Goal: Task Accomplishment & Management: Manage account settings

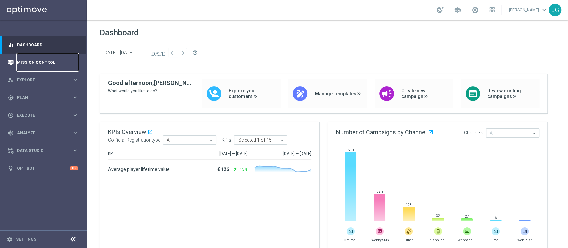
click at [28, 62] on link "Mission Control" at bounding box center [47, 63] width 61 height 18
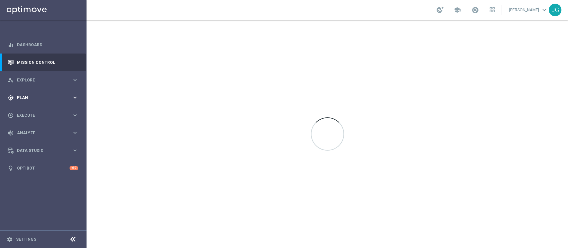
click at [35, 100] on div "gps_fixed Plan" at bounding box center [40, 98] width 64 height 6
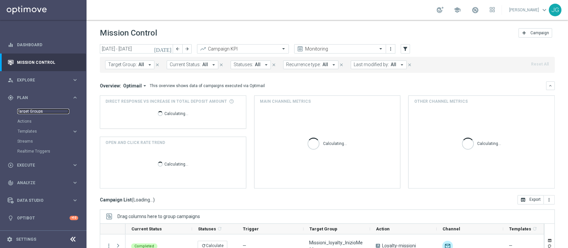
click at [35, 110] on link "Target Groups" at bounding box center [43, 111] width 52 height 5
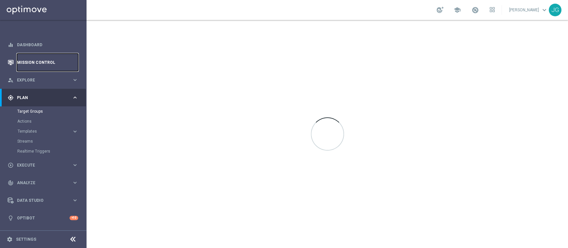
click at [40, 64] on link "Mission Control" at bounding box center [47, 63] width 61 height 18
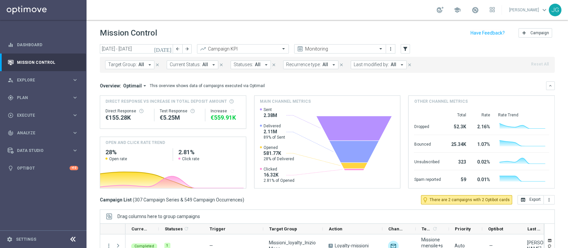
click at [171, 49] on icon "[DATE]" at bounding box center [163, 49] width 18 height 6
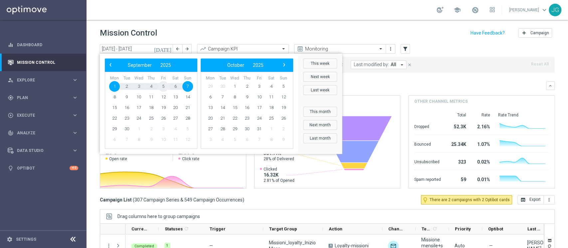
click at [161, 85] on span "5" at bounding box center [163, 86] width 11 height 11
click at [150, 86] on span "4" at bounding box center [151, 86] width 11 height 11
type input "[DATE] - [DATE]"
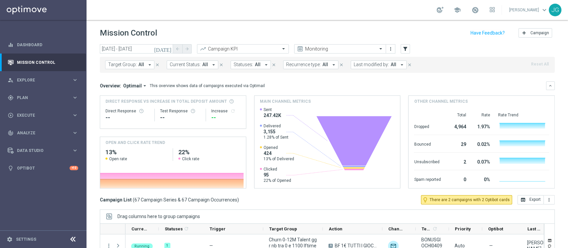
click at [390, 65] on span "All" at bounding box center [393, 65] width 6 height 6
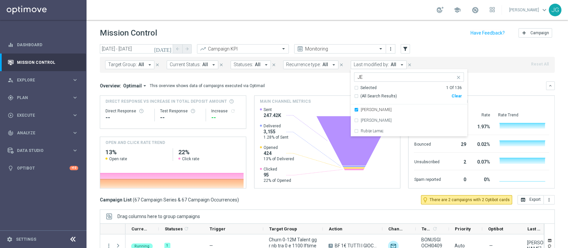
click at [417, 74] on input "JE" at bounding box center [405, 77] width 97 height 6
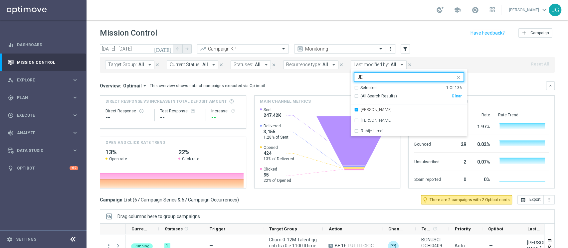
type input "J"
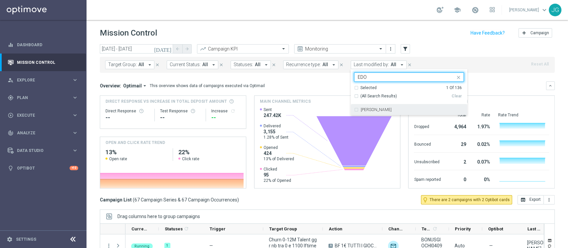
click at [378, 113] on div "[PERSON_NAME]" at bounding box center [409, 109] width 110 height 11
type input "EDO"
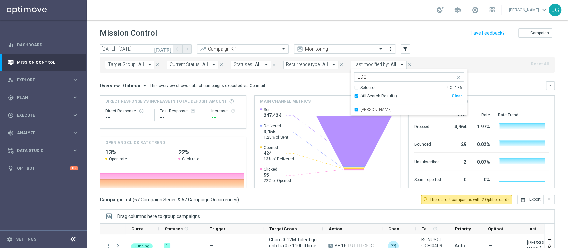
click at [247, 108] on div "Direct Response VS Increase In Total Deposit Amount Direct Response -- Test Res…" at bounding box center [327, 141] width 455 height 93
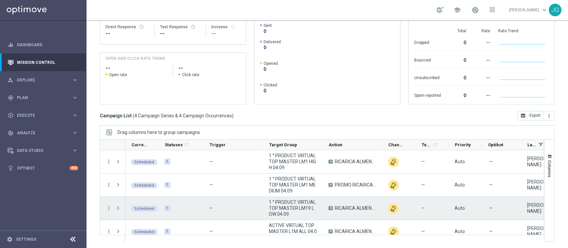
scroll to position [8, 0]
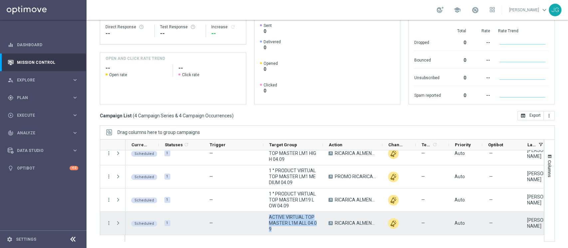
drag, startPoint x: 278, startPoint y: 227, endPoint x: 267, endPoint y: 215, distance: 16.7
click at [267, 215] on div "ACTIVE VIRTUAL TOP MASTER L1M ALL 04.09" at bounding box center [293, 223] width 60 height 23
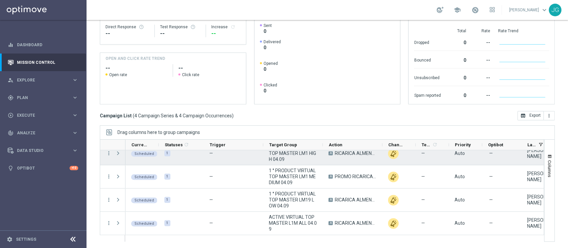
scroll to position [0, 0]
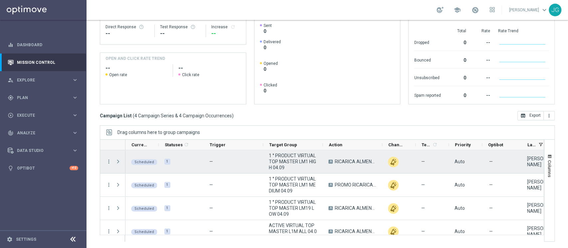
click at [120, 151] on div at bounding box center [118, 161] width 13 height 23
click at [116, 163] on span at bounding box center [118, 161] width 6 height 5
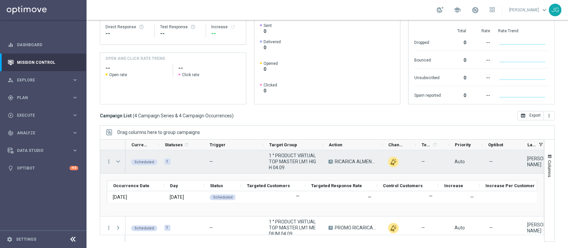
click at [117, 160] on span at bounding box center [118, 161] width 6 height 5
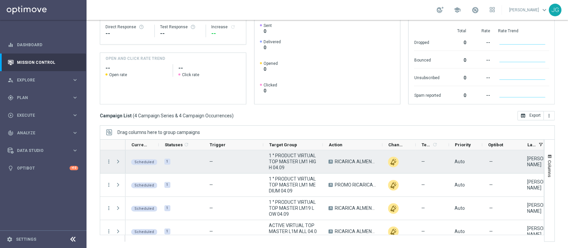
scroll to position [8, 0]
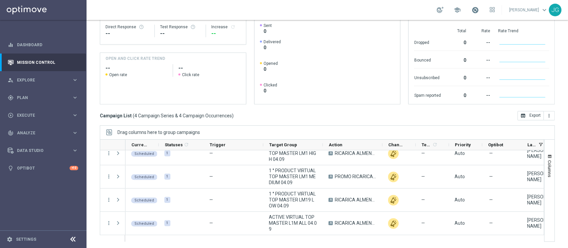
click at [471, 11] on span at bounding box center [474, 9] width 7 height 7
click at [43, 104] on div "gps_fixed Plan keyboard_arrow_right" at bounding box center [43, 98] width 86 height 18
click at [27, 133] on span "Templates" at bounding box center [42, 131] width 48 height 4
click at [33, 141] on link "Optimail" at bounding box center [45, 141] width 49 height 5
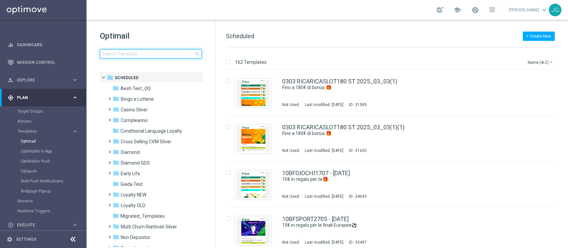
click at [140, 50] on input at bounding box center [151, 53] width 102 height 9
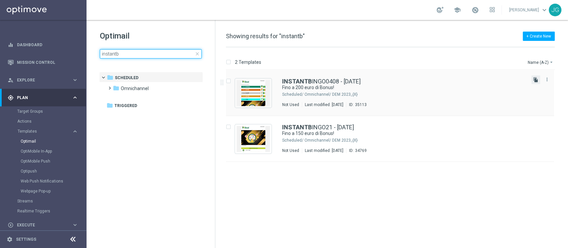
type input "instantb"
click at [533, 82] on icon "file_copy" at bounding box center [535, 79] width 5 height 5
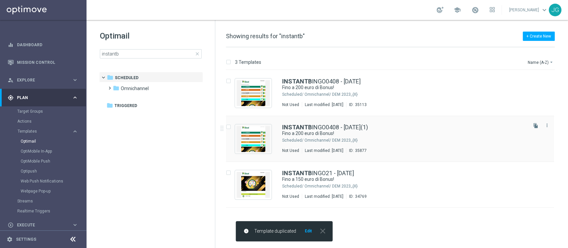
click at [419, 147] on div "INSTANTB INGO0408 - [DATE](1) Fino a 200 euro di Bonus! Scheduled/ Omnichannel/…" at bounding box center [404, 138] width 244 height 29
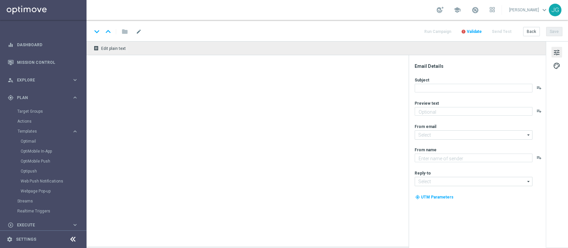
type textarea "Scopri cosa ti abbiamo riservato"
type input "[EMAIL_ADDRESS][DOMAIN_NAME]"
type textarea "Sisal"
type input "[EMAIL_ADDRESS][DOMAIN_NAME]"
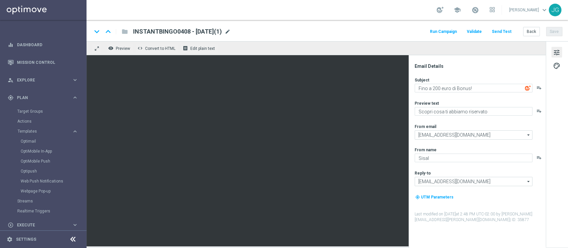
click at [230, 31] on span "mode_edit" at bounding box center [227, 32] width 6 height 6
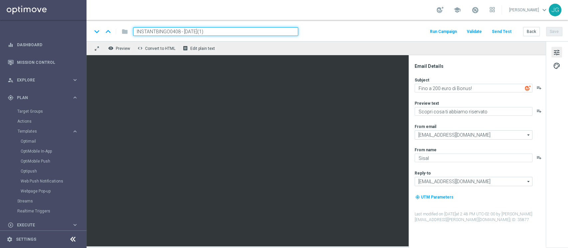
drag, startPoint x: 179, startPoint y: 30, endPoint x: 97, endPoint y: 37, distance: 82.5
click at [97, 37] on div "keyboard_arrow_down keyboard_arrow_up folder INSTANTBINGO0408 - [DATE](1) Run C…" at bounding box center [326, 30] width 481 height 21
paste input
click at [220, 33] on input "INSTANTBINGO04 - [DATE](1)" at bounding box center [215, 31] width 165 height 9
type input "INSTANTBINGO04 - [DATE]"
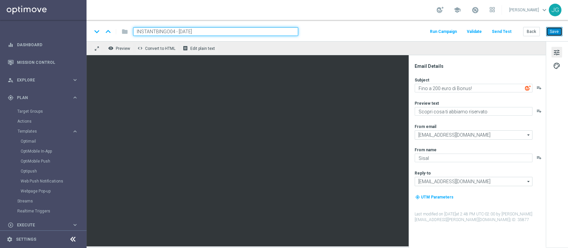
click at [553, 32] on button "Save" at bounding box center [554, 31] width 16 height 9
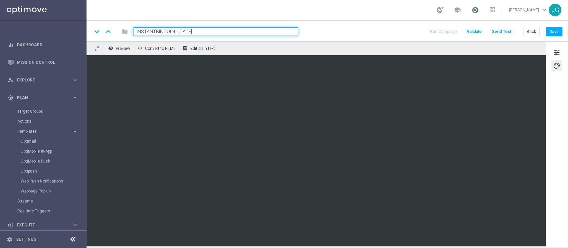
click at [471, 7] on span at bounding box center [474, 9] width 7 height 7
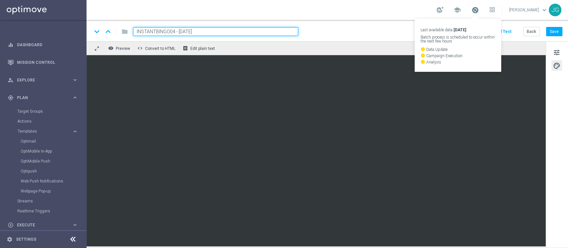
click at [471, 7] on span at bounding box center [474, 9] width 7 height 7
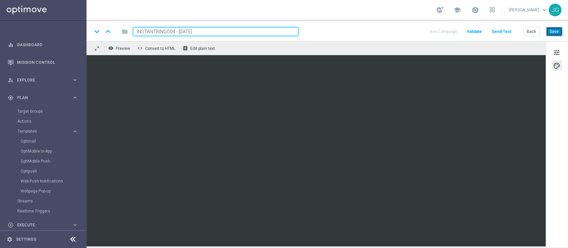
click at [559, 29] on button "Save" at bounding box center [554, 31] width 16 height 9
drag, startPoint x: 204, startPoint y: 30, endPoint x: 43, endPoint y: 29, distance: 160.3
click at [43, 29] on main "equalizer Dashboard Mission Control" at bounding box center [284, 124] width 568 height 248
click at [27, 111] on link "Target Groups" at bounding box center [43, 111] width 52 height 5
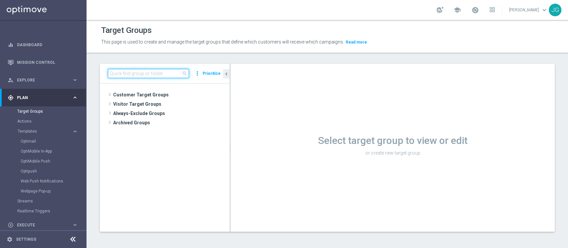
click at [133, 74] on input at bounding box center [148, 73] width 81 height 9
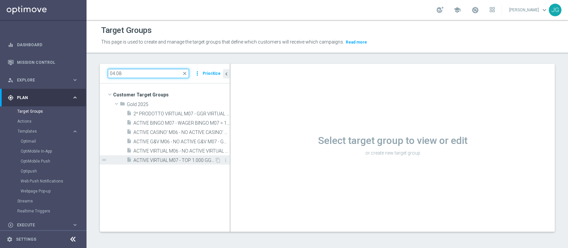
type input "04.08"
click at [174, 162] on span "ACTIVE VIRTUAL M07 - TOP 1.000 GGR M07 04.08" at bounding box center [173, 161] width 81 height 6
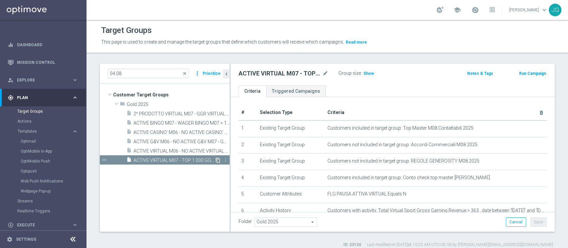
click at [218, 161] on icon "content_copy" at bounding box center [217, 160] width 5 height 5
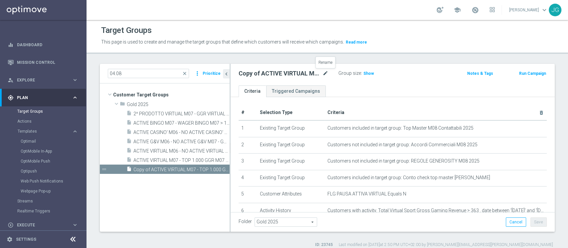
click at [327, 72] on icon "mode_edit" at bounding box center [325, 73] width 6 height 8
type input "ACTIVE BINGO M08 - WAGER BINGO M08> 50 EURO 04.09"
click at [356, 85] on ul "Criteria Triggered Campaigns" at bounding box center [392, 91] width 324 height 12
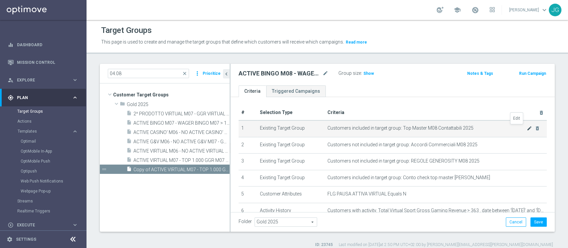
click at [526, 128] on icon "mode_edit" at bounding box center [528, 128] width 5 height 5
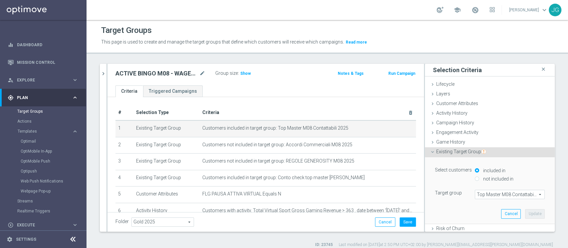
click at [480, 199] on div "Top Master M08 Contattabili 2025 Top Master M08 Contattabili 2025 arrow_drop_do…" at bounding box center [510, 194] width 70 height 9
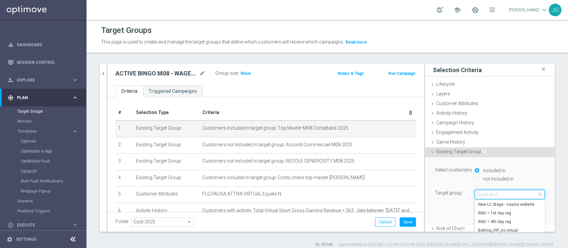
click at [482, 198] on input "search" at bounding box center [510, 194] width 70 height 9
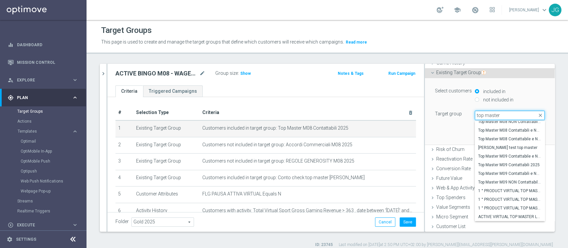
scroll to position [5, 0]
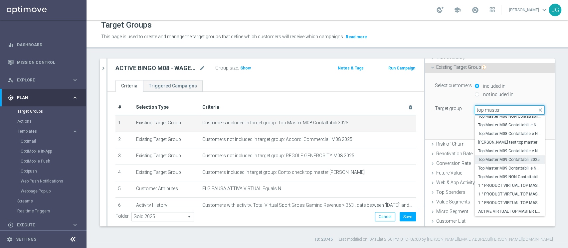
type input "top master"
click at [495, 159] on span "Top Master M09 Contattabili 2025" at bounding box center [509, 159] width 63 height 5
type input "Top Master M09 Contattabili 2025"
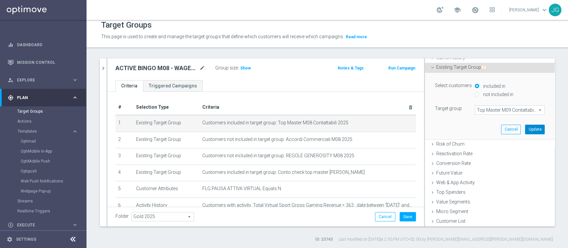
click at [527, 127] on button "Update" at bounding box center [535, 129] width 20 height 9
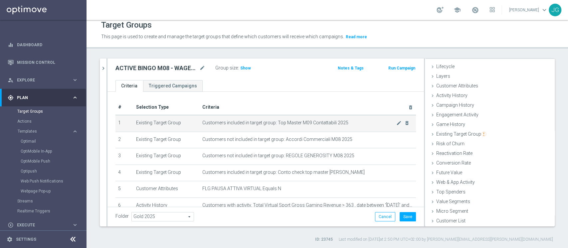
scroll to position [12, 0]
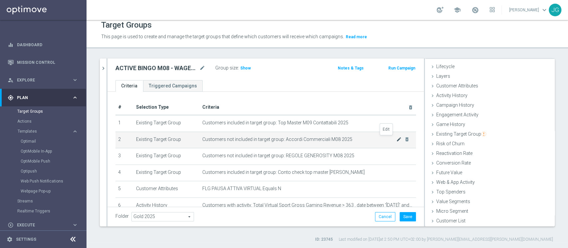
click at [396, 139] on icon "mode_edit" at bounding box center [398, 139] width 5 height 5
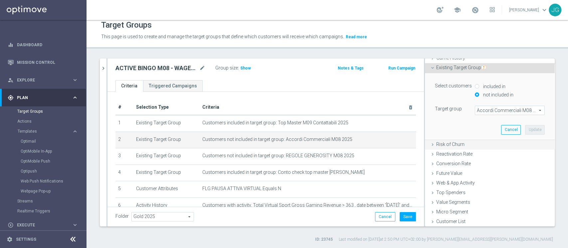
scroll to position [79, 0]
click at [485, 110] on span "Accordi Commerciali M08 2025" at bounding box center [509, 110] width 69 height 9
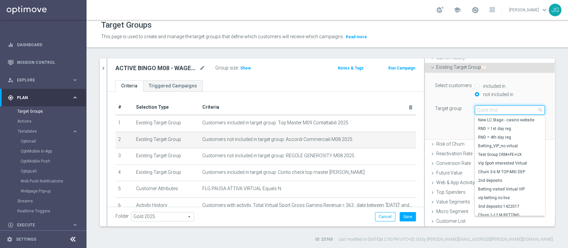
click at [485, 110] on input "search" at bounding box center [510, 109] width 70 height 9
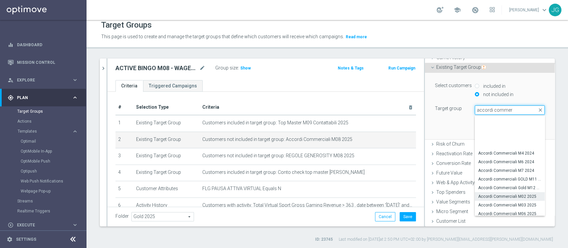
scroll to position [37, 0]
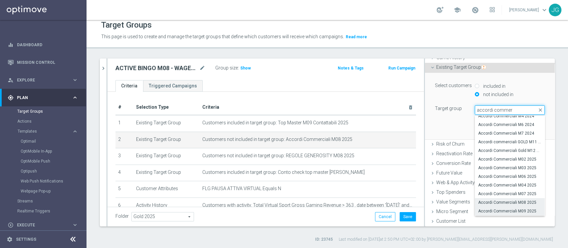
type input "accordi commer"
click at [506, 210] on span "Accordi Commerciali M09 2025" at bounding box center [509, 210] width 63 height 5
type input "Accordi Commerciali M09 2025"
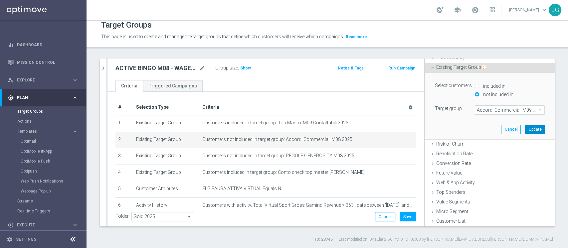
click at [525, 130] on button "Update" at bounding box center [535, 129] width 20 height 9
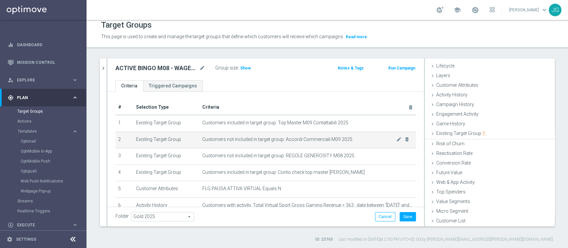
scroll to position [12, 0]
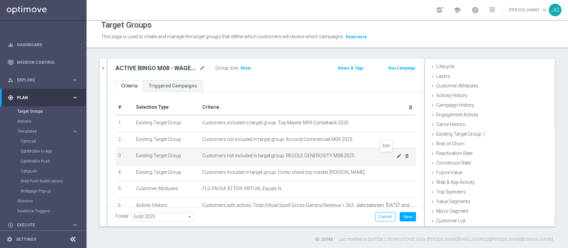
click at [396, 155] on icon "mode_edit" at bounding box center [398, 155] width 5 height 5
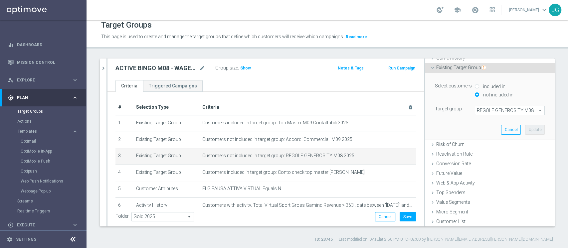
scroll to position [79, 0]
click at [485, 111] on span "REGOLE GENEROSITY M08 2025" at bounding box center [509, 110] width 69 height 9
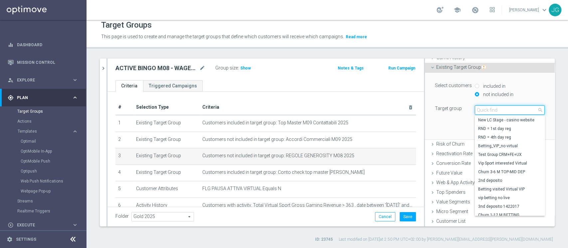
click at [485, 111] on input "search" at bounding box center [510, 109] width 70 height 9
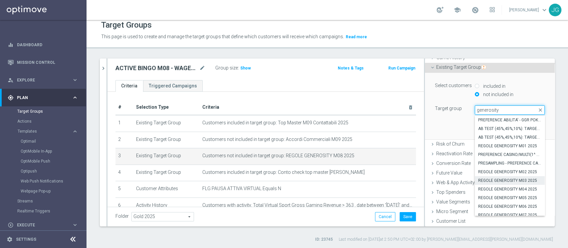
scroll to position [45, 0]
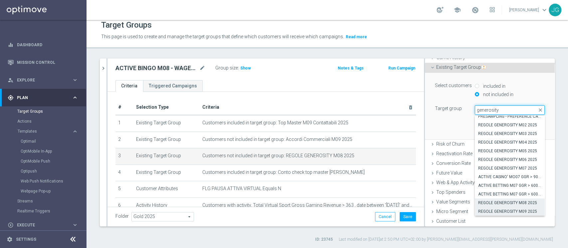
type input "generosity"
click at [495, 213] on span "REGOLE GENEROSITY M09 2025" at bounding box center [509, 211] width 63 height 5
type input "REGOLE GENEROSITY M09 2025"
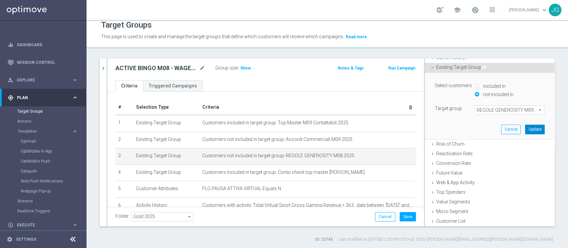
click at [525, 128] on button "Update" at bounding box center [535, 129] width 20 height 9
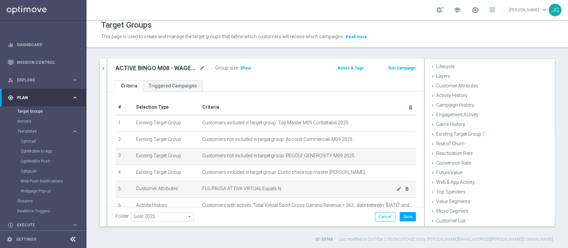
scroll to position [39, 0]
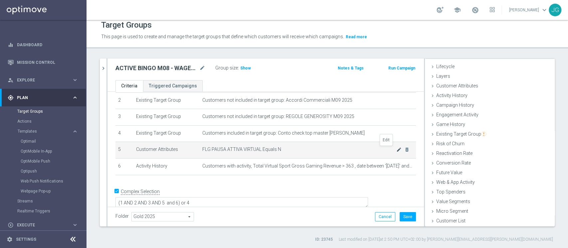
click at [396, 149] on icon "mode_edit" at bounding box center [398, 149] width 5 height 5
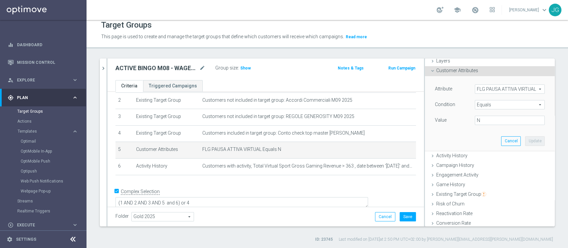
scroll to position [27, 0]
click at [508, 89] on span "FLG PAUSA ATTIVA VIRTUAL" at bounding box center [509, 89] width 69 height 9
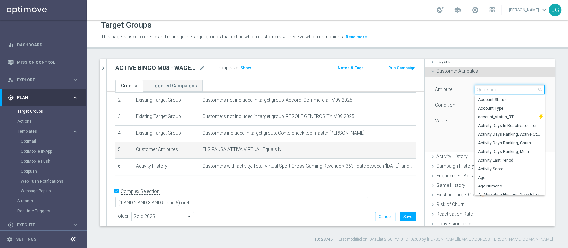
click at [491, 90] on input "search" at bounding box center [510, 89] width 70 height 9
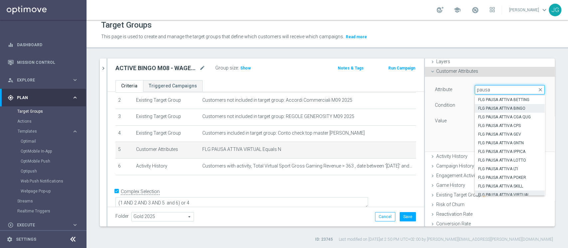
type input "pausa"
click at [495, 106] on span "FLG PAUSA ATTIVA BINGO" at bounding box center [509, 108] width 63 height 5
type input "FLG PAUSA ATTIVA BINGO"
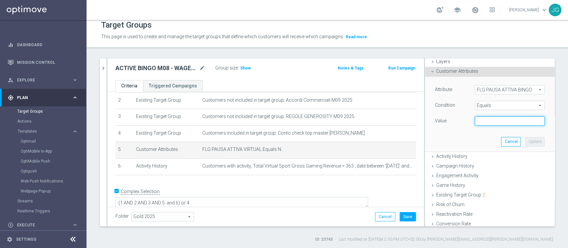
click at [484, 121] on input "text" at bounding box center [510, 120] width 70 height 9
type input "N"
click at [525, 138] on button "Update" at bounding box center [535, 141] width 20 height 9
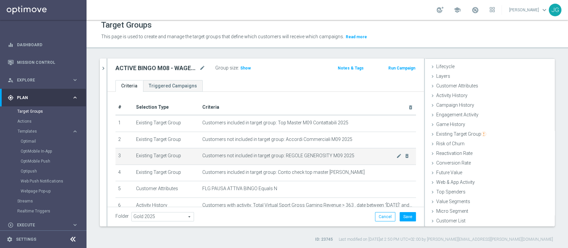
scroll to position [39, 0]
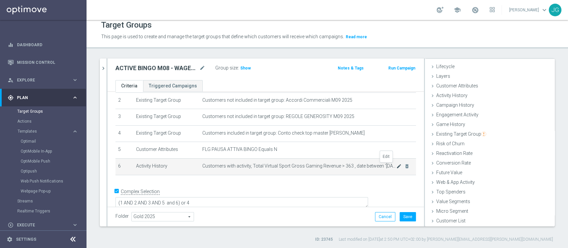
click at [396, 166] on icon "mode_edit" at bounding box center [398, 166] width 5 height 5
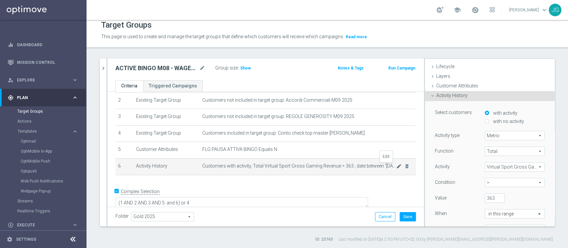
scroll to position [27, 0]
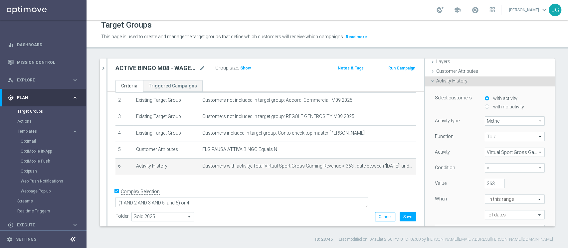
click at [491, 149] on span "Virtual Sport Gross Gaming Revenue" at bounding box center [514, 152] width 59 height 9
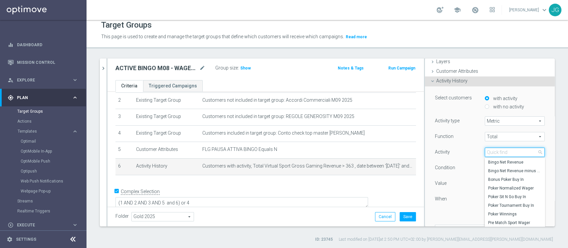
click at [491, 149] on input "search" at bounding box center [514, 152] width 60 height 9
type input "bingo"
click at [496, 195] on span "Bingo Wager" at bounding box center [514, 196] width 53 height 5
type input "Bingo Wager"
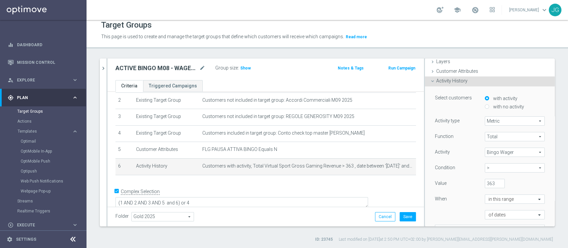
scroll to position [40, 0]
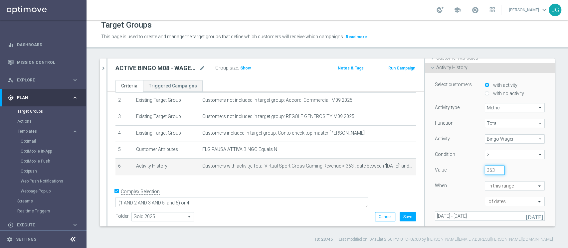
click at [485, 170] on input "363" at bounding box center [494, 170] width 20 height 9
type input "3"
type input "50"
click at [512, 185] on input "text" at bounding box center [507, 186] width 39 height 6
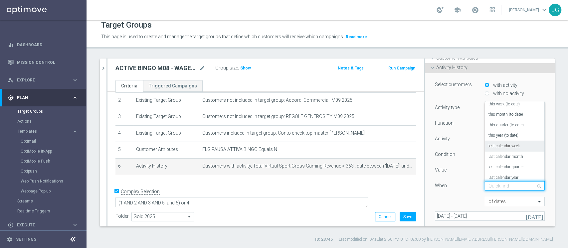
scroll to position [23, 0]
click at [495, 157] on label "last calendar month" at bounding box center [505, 157] width 35 height 5
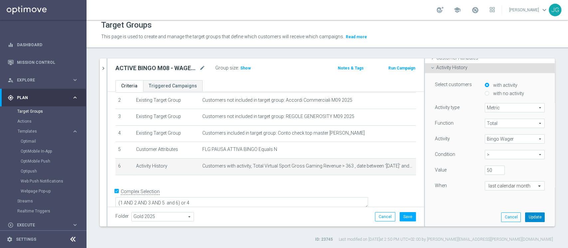
click at [525, 218] on button "Update" at bounding box center [535, 216] width 20 height 9
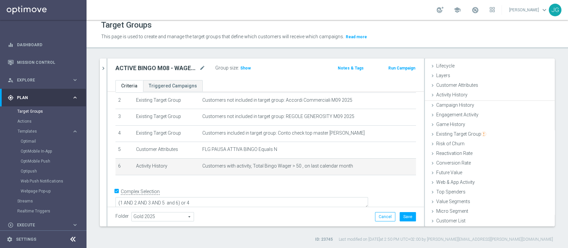
scroll to position [12, 0]
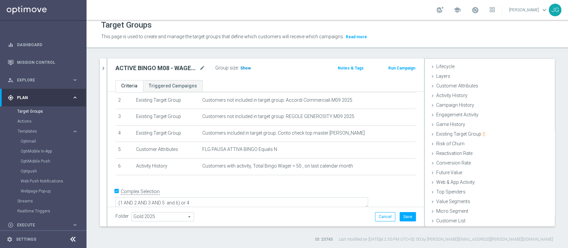
click at [247, 68] on span "Show" at bounding box center [245, 68] width 11 height 5
click at [471, 10] on span at bounding box center [474, 9] width 7 height 7
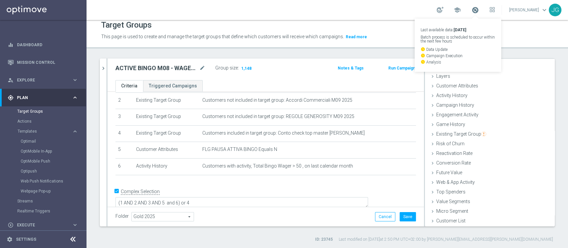
click at [471, 10] on span at bounding box center [474, 9] width 7 height 7
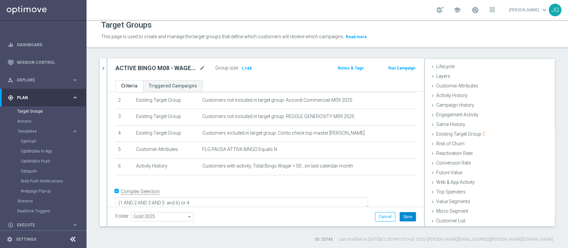
click at [400, 217] on button "Save" at bounding box center [407, 216] width 16 height 9
click at [104, 70] on icon "chevron_right" at bounding box center [103, 68] width 6 height 6
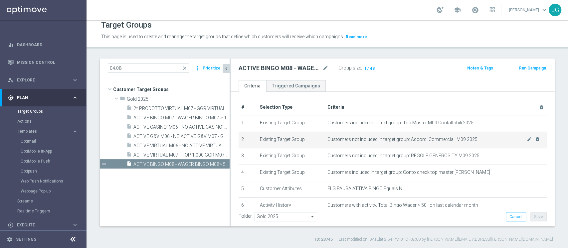
scroll to position [46, 0]
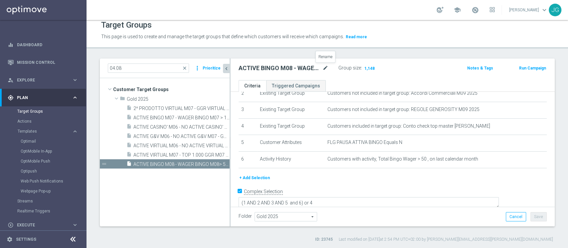
click at [326, 68] on icon "mode_edit" at bounding box center [325, 68] width 6 height 8
click at [26, 224] on span "Execute" at bounding box center [44, 225] width 55 height 4
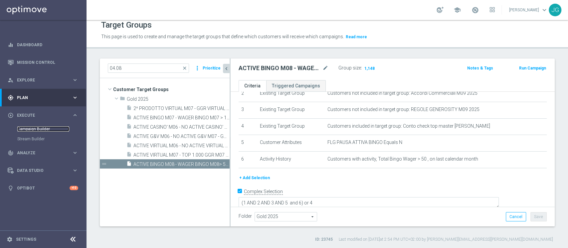
click at [37, 129] on link "Campaign Builder" at bounding box center [43, 128] width 52 height 5
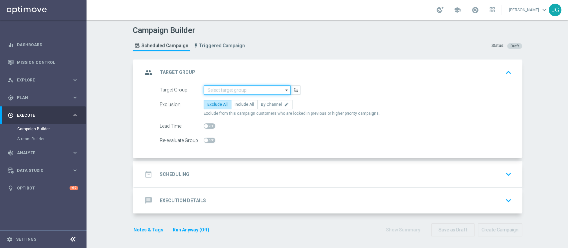
click at [237, 87] on input at bounding box center [247, 89] width 87 height 9
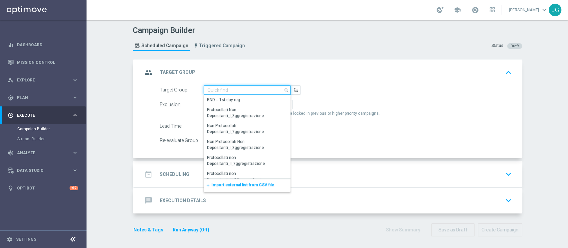
paste input "ACTIVE BINGO M08 - WAGER BINGO M08> 50 EURO 04.09"
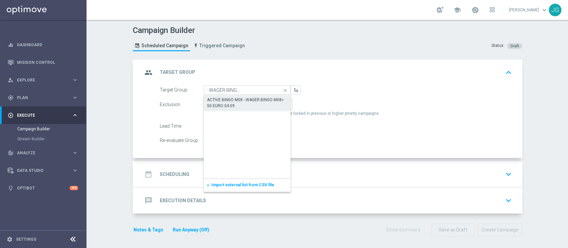
click at [234, 103] on div "ACTIVE BINGO M08 - WAGER BINGO M08> 50 EURO 04.09" at bounding box center [247, 103] width 80 height 12
type input "ACTIVE BINGO M08 - WAGER BINGO M08> 50 EURO 04.09"
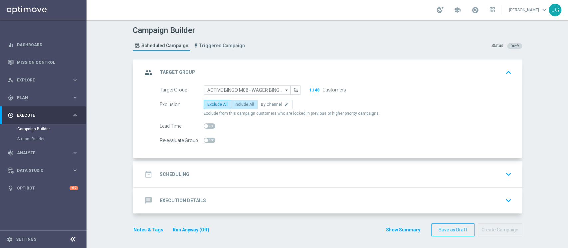
click at [240, 107] on label "Include All" at bounding box center [244, 104] width 27 height 9
click at [239, 107] on input "Include All" at bounding box center [236, 105] width 4 height 4
radio input "true"
click at [249, 177] on div "date_range Scheduling keyboard_arrow_down" at bounding box center [327, 174] width 371 height 13
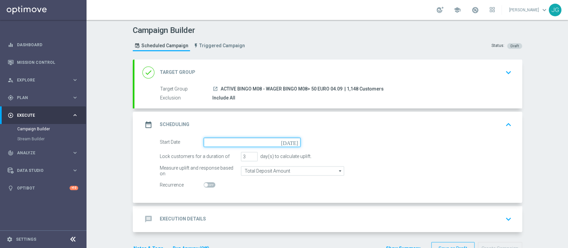
click at [237, 140] on input at bounding box center [252, 142] width 97 height 9
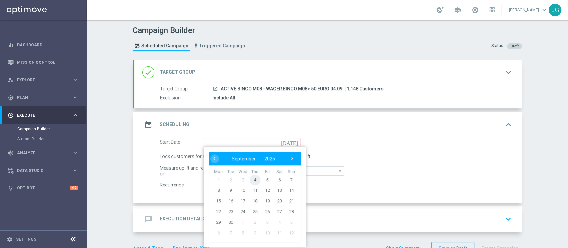
click at [253, 182] on span "4" at bounding box center [254, 179] width 11 height 11
type input "[DATE]"
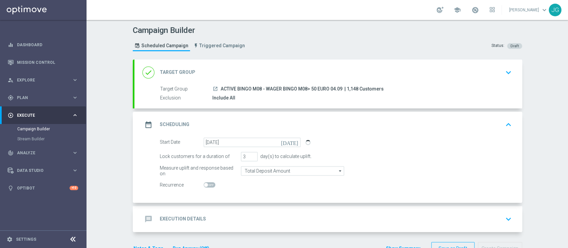
click at [223, 215] on div "message Execution Details keyboard_arrow_down" at bounding box center [327, 219] width 371 height 13
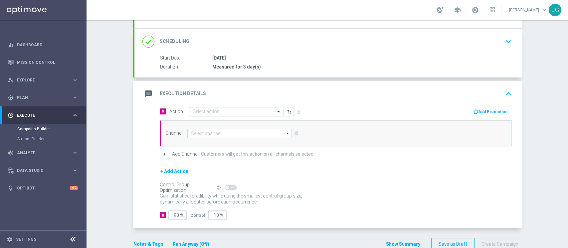
scroll to position [80, 0]
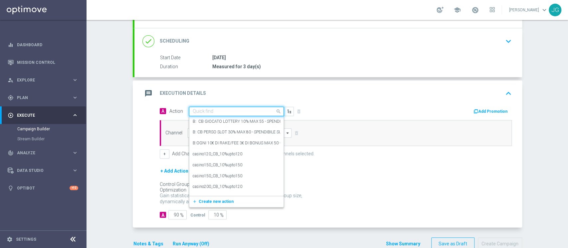
click at [218, 109] on input "text" at bounding box center [230, 112] width 74 height 6
paste input "RICEVI 1 EURO OGNI 10 EURO DI GIOCATO BINGO FINO MAX 200 EURO - SPENDIBILE BINGO"
type input "RICEVI 1 EURO OGNI 10 EURO DI GIOCATO BINGO FINO MAX 200 EURO - SPENDIBILE BINGO"
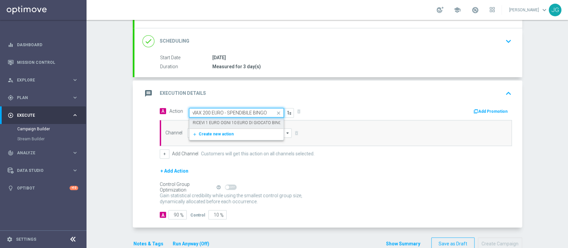
click at [205, 120] on label "RICEVI 1 EURO OGNI 10 EURO DI GIOCATO BINGO FINO MAX 200 EURO - SPENDIBILE BINGO" at bounding box center [278, 123] width 170 height 6
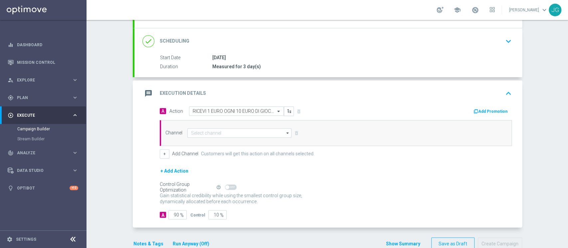
scroll to position [0, 0]
click at [490, 114] on button "Add Promotion" at bounding box center [491, 111] width 37 height 7
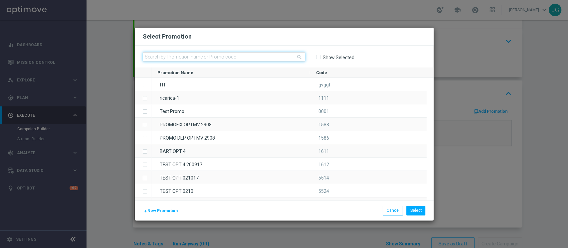
click at [271, 56] on input "text" at bounding box center [224, 56] width 162 height 9
paste input "INSTANTBINGO04"
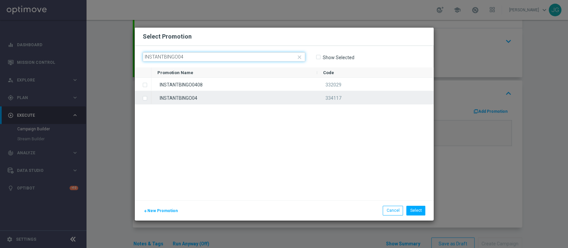
type input "INSTANTBINGO04"
click at [234, 99] on div "INSTANTBINGO04" at bounding box center [234, 97] width 166 height 13
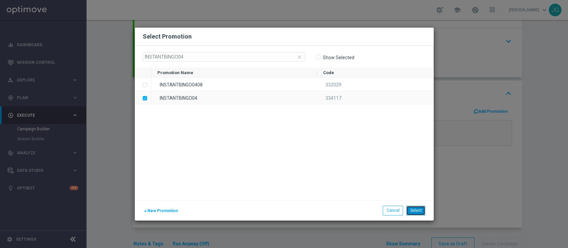
click at [415, 209] on button "Select" at bounding box center [415, 210] width 19 height 9
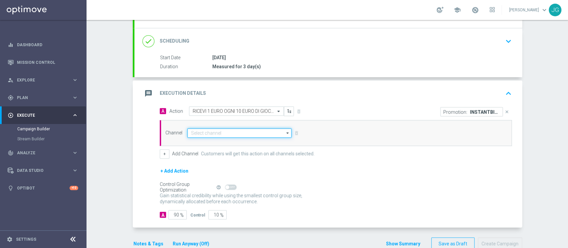
click at [213, 132] on input at bounding box center [239, 132] width 104 height 9
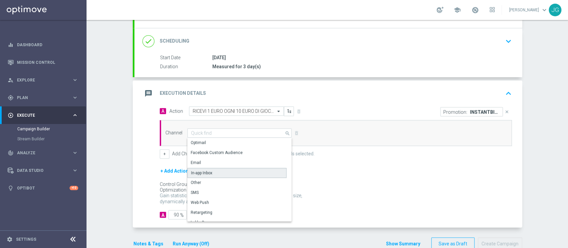
click at [206, 170] on div "In-app Inbox" at bounding box center [201, 173] width 21 height 6
type input "In-app Inbox"
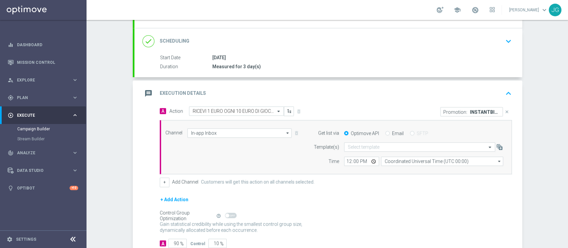
click at [385, 134] on input "Email" at bounding box center [387, 134] width 4 height 4
radio input "true"
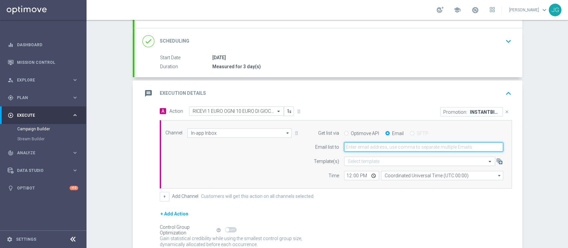
click at [373, 146] on input "email" at bounding box center [423, 146] width 159 height 9
type input "[PERSON_NAME][EMAIL_ADDRESS][PERSON_NAME][DOMAIN_NAME]"
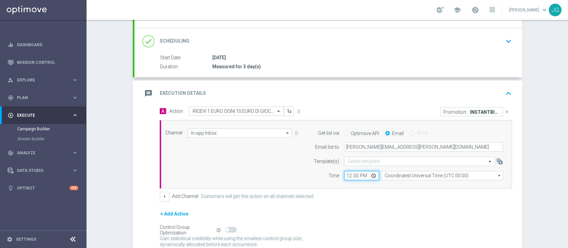
click at [371, 175] on input "12:00" at bounding box center [361, 175] width 35 height 9
type input "16:00"
click at [422, 100] on div "message Execution Details keyboard_arrow_up" at bounding box center [327, 93] width 387 height 26
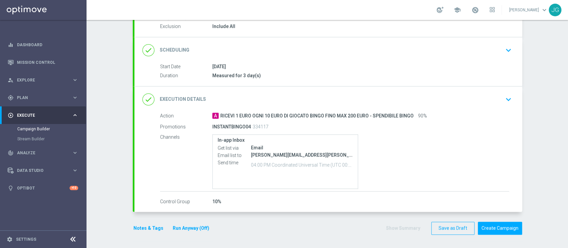
scroll to position [71, 0]
click at [144, 231] on button "Notes & Tags" at bounding box center [148, 229] width 31 height 8
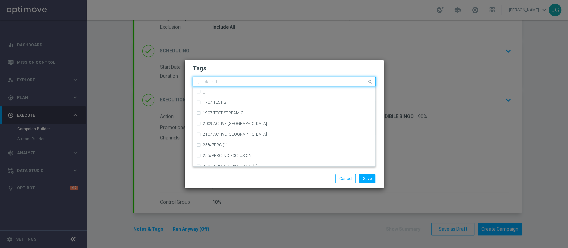
click at [233, 82] on input "text" at bounding box center [281, 82] width 171 height 6
click at [233, 82] on input "t" at bounding box center [281, 82] width 171 height 6
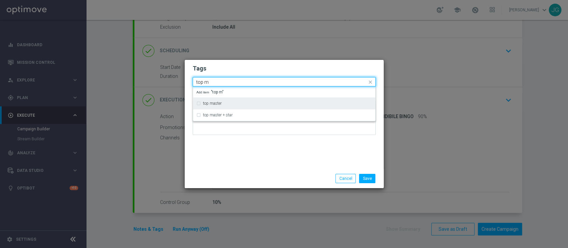
click at [213, 104] on label "top master" at bounding box center [212, 103] width 19 height 4
type input "top m"
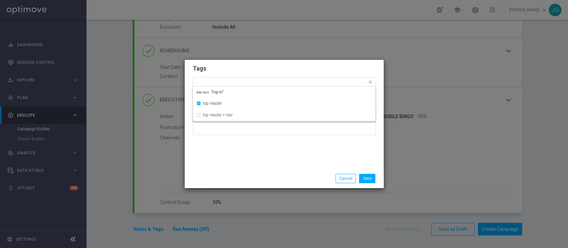
click at [239, 168] on div "Tags Quick find × top master top master top master + star Add item "top m" Notes" at bounding box center [284, 114] width 199 height 109
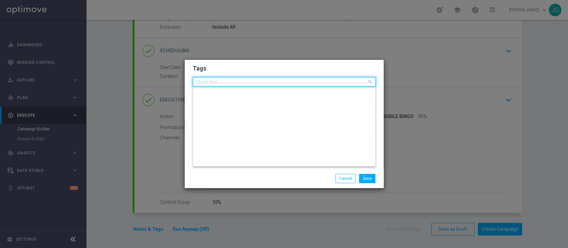
click at [258, 82] on input "text" at bounding box center [281, 82] width 171 height 6
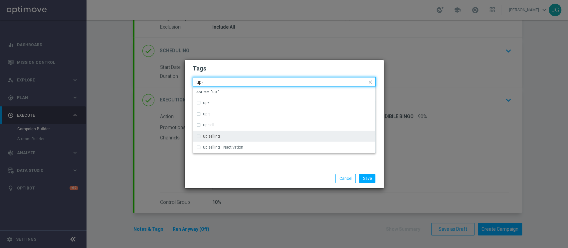
click at [239, 137] on div "up-selling" at bounding box center [287, 136] width 169 height 4
type input "up-"
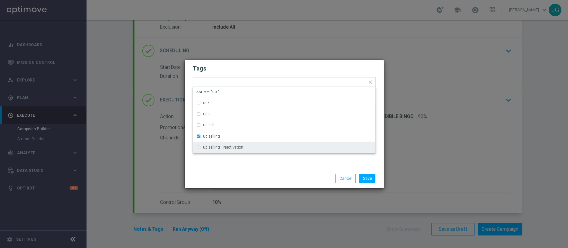
click at [248, 174] on div "Save Cancel" at bounding box center [284, 178] width 193 height 9
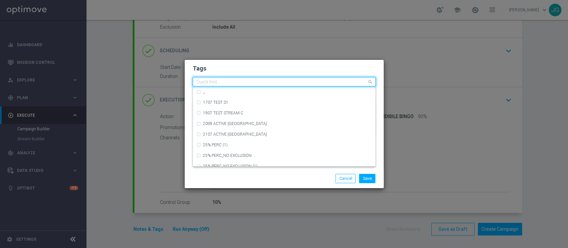
click at [284, 85] on div at bounding box center [281, 82] width 172 height 7
click at [284, 85] on div "c" at bounding box center [281, 82] width 172 height 7
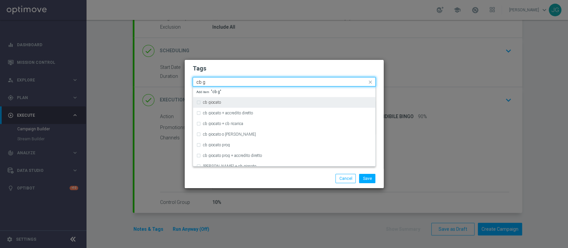
click at [248, 100] on div "cb giocato" at bounding box center [284, 102] width 176 height 11
type input "cb g"
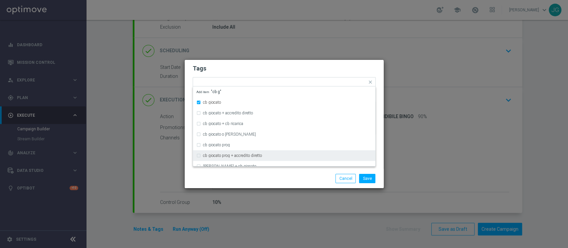
click at [271, 176] on div "Save Cancel" at bounding box center [316, 178] width 129 height 9
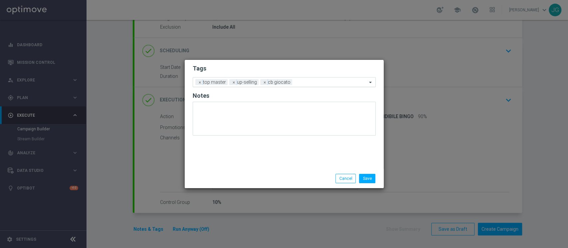
click at [316, 85] on div at bounding box center [330, 83] width 73 height 7
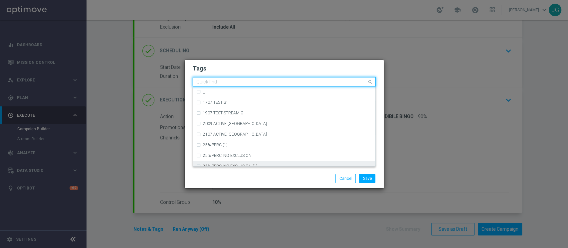
click at [272, 177] on div "Save Cancel" at bounding box center [316, 178] width 129 height 9
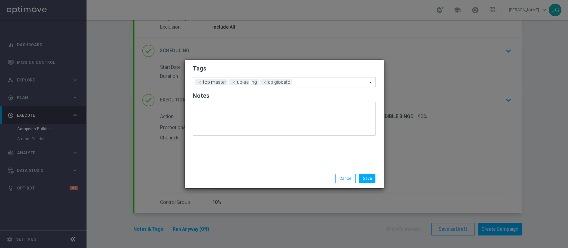
click at [319, 82] on input "text" at bounding box center [331, 83] width 72 height 6
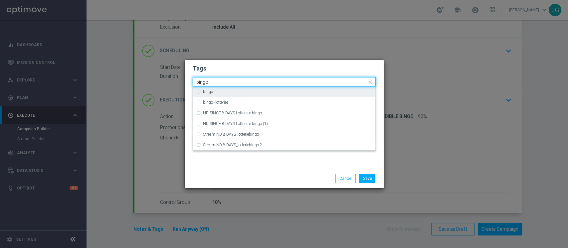
click at [276, 89] on div "bingo" at bounding box center [284, 91] width 176 height 11
type input "bingo"
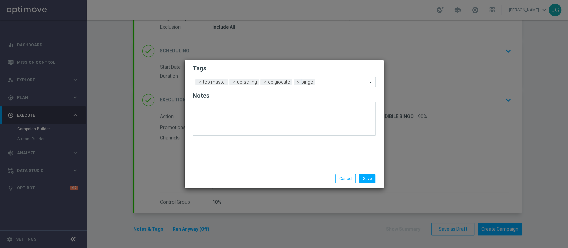
click at [224, 180] on div "Save Cancel" at bounding box center [284, 178] width 193 height 9
click at [325, 82] on input "text" at bounding box center [342, 83] width 49 height 6
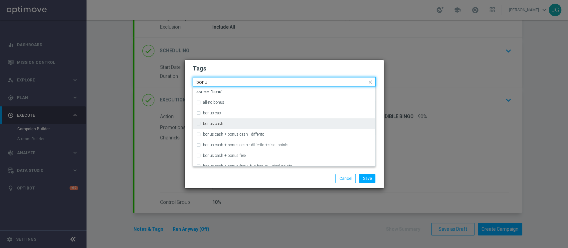
click at [251, 122] on div "bonus cash" at bounding box center [287, 124] width 169 height 4
type input "bonu"
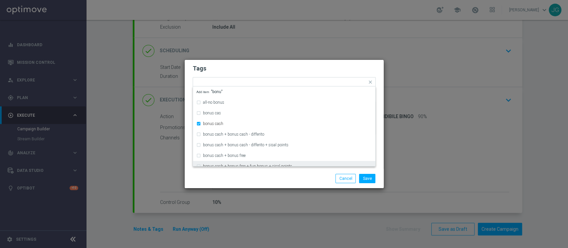
click at [259, 177] on div "Save Cancel" at bounding box center [316, 178] width 129 height 9
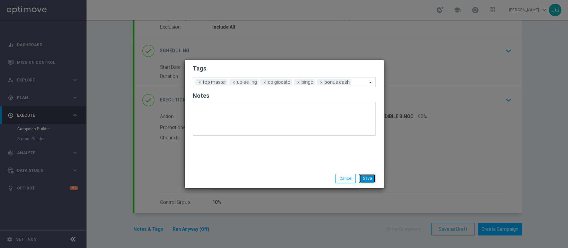
click at [368, 180] on button "Save" at bounding box center [367, 178] width 16 height 9
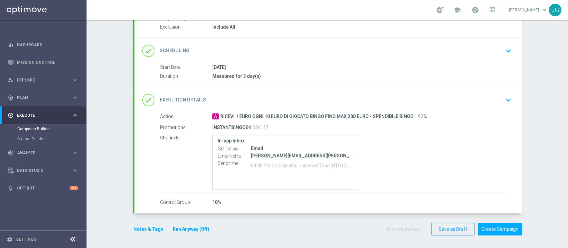
click at [264, 89] on div "done Execution Details keyboard_arrow_down" at bounding box center [327, 100] width 387 height 26
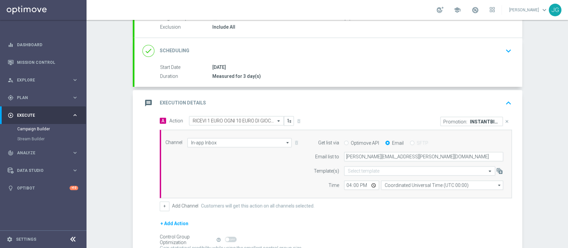
scroll to position [71, 0]
click at [160, 205] on button "+" at bounding box center [165, 206] width 10 height 9
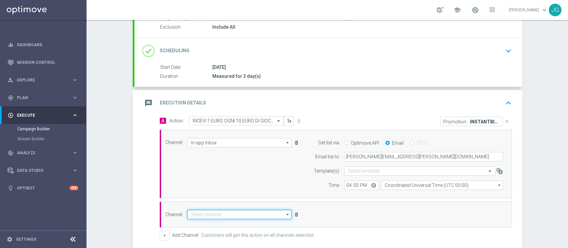
click at [196, 214] on input at bounding box center [239, 214] width 104 height 9
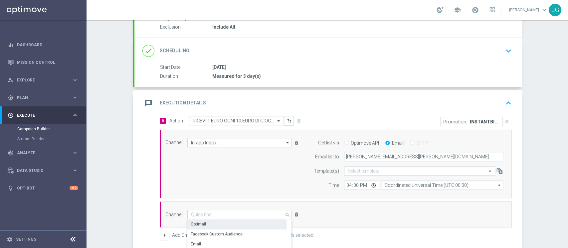
click at [220, 224] on div "Optimail" at bounding box center [236, 223] width 99 height 9
type input "Optimail"
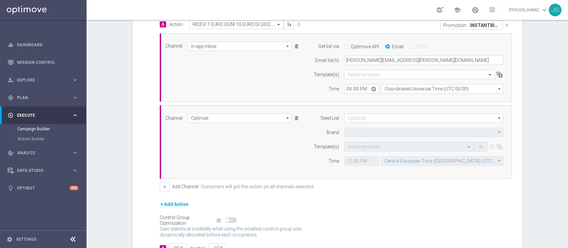
type input "Sisal Marketing"
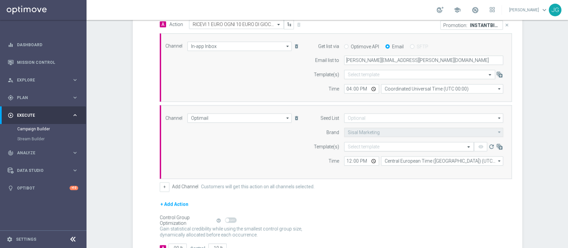
click at [359, 145] on input "text" at bounding box center [401, 147] width 109 height 6
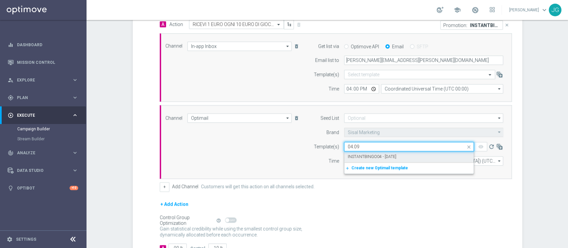
click at [388, 161] on div "INSTANTBINGO04 - [DATE]" at bounding box center [408, 156] width 122 height 11
type input "04.09"
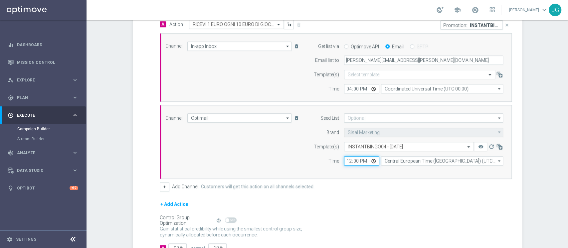
click at [346, 159] on input "12:00" at bounding box center [361, 160] width 35 height 9
type input "18:00"
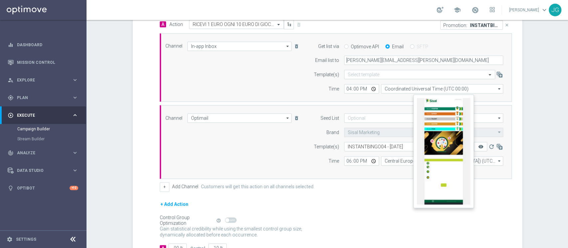
click at [477, 146] on icon "remove_red_eye" at bounding box center [479, 146] width 5 height 5
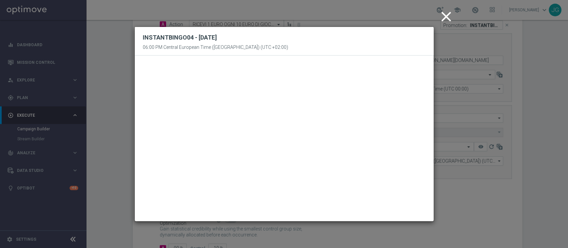
click at [448, 18] on icon "close" at bounding box center [446, 16] width 17 height 17
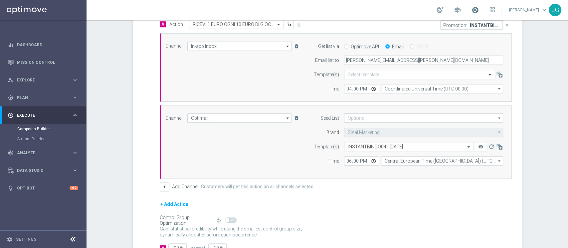
click at [472, 11] on div "school" at bounding box center [465, 9] width 58 height 11
click at [472, 11] on span at bounding box center [474, 9] width 7 height 7
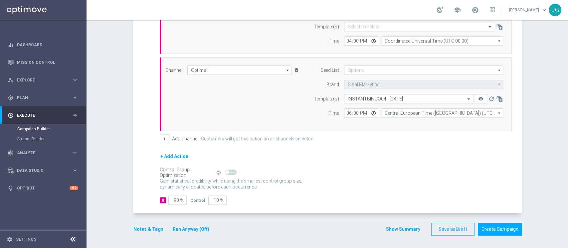
click at [191, 226] on button "Run Anyway (Off)" at bounding box center [191, 229] width 38 height 8
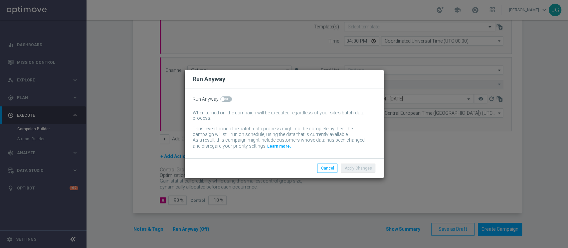
click at [221, 102] on div "Run Anyway When turned on, the campaign will be executed regardless of your sit…" at bounding box center [284, 123] width 199 height 70
click at [223, 100] on span at bounding box center [222, 99] width 4 height 4
click at [223, 100] on input "checkbox" at bounding box center [226, 98] width 12 height 5
checkbox input "true"
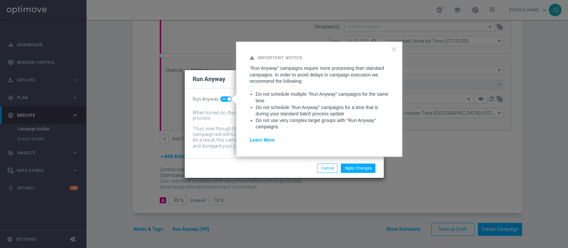
click at [363, 175] on div "Apply Changes Cancel" at bounding box center [284, 168] width 199 height 20
click at [366, 169] on button "Apply Changes" at bounding box center [358, 168] width 35 height 9
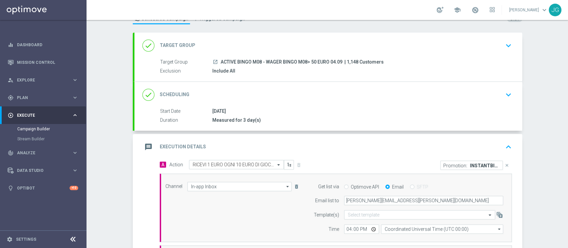
scroll to position [5, 0]
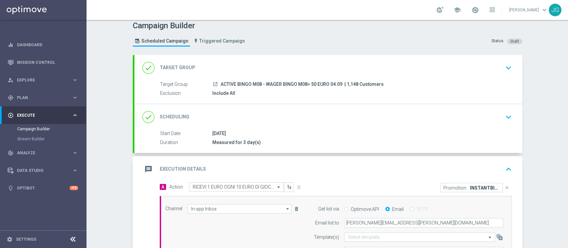
click at [341, 170] on div "message Execution Details keyboard_arrow_up" at bounding box center [327, 169] width 371 height 13
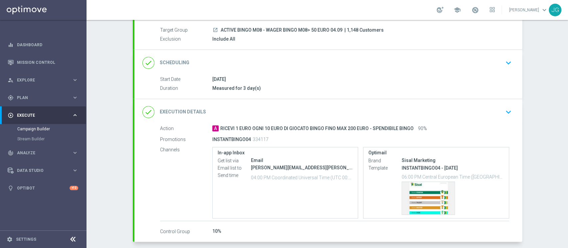
scroll to position [88, 0]
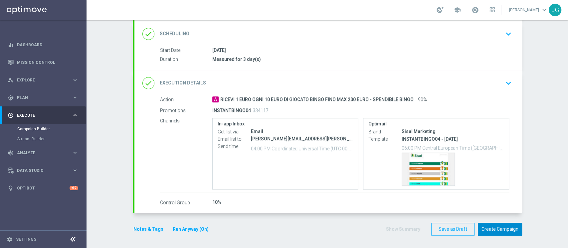
click at [494, 231] on button "Create Campaign" at bounding box center [499, 229] width 44 height 13
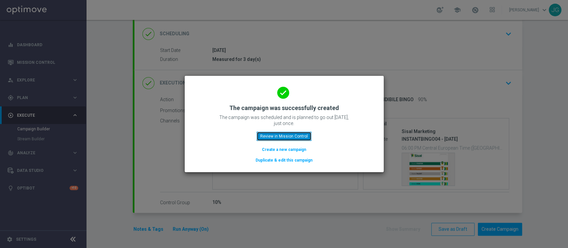
click at [282, 140] on button "Review in Mission Control" at bounding box center [283, 136] width 55 height 9
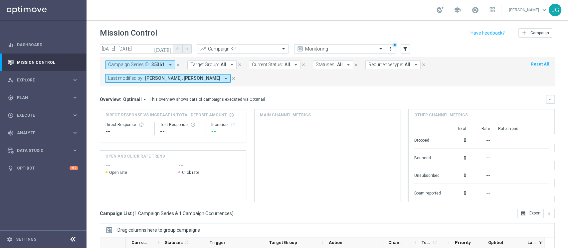
scroll to position [98, 0]
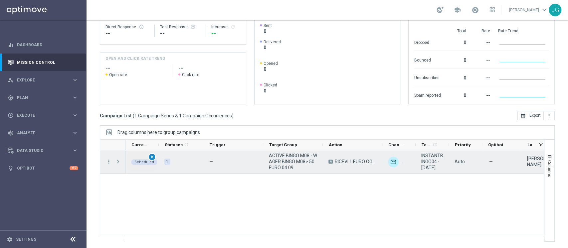
click at [152, 156] on span "play_arrow" at bounding box center [152, 157] width 5 height 5
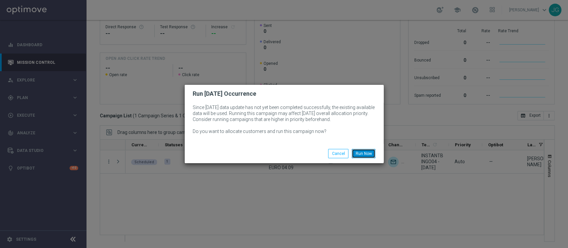
click at [361, 153] on button "Run Now" at bounding box center [363, 153] width 24 height 9
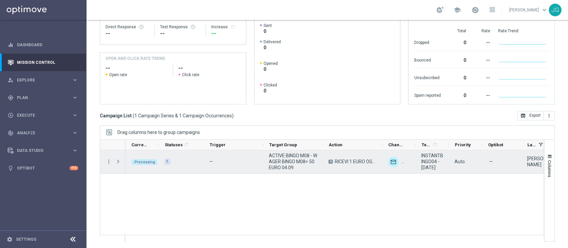
click at [119, 163] on span "Press SPACE to select this row." at bounding box center [118, 161] width 6 height 5
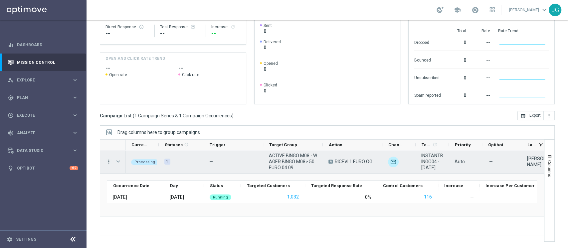
click at [110, 162] on icon "more_vert" at bounding box center [109, 162] width 6 height 6
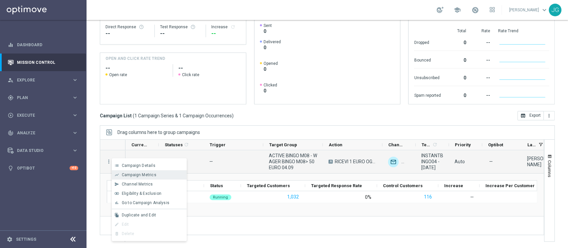
click at [144, 170] on div "list Campaign Details" at bounding box center [149, 165] width 75 height 9
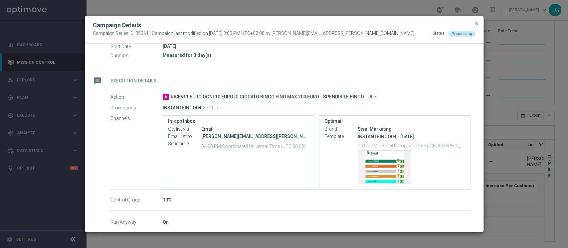
scroll to position [82, 0]
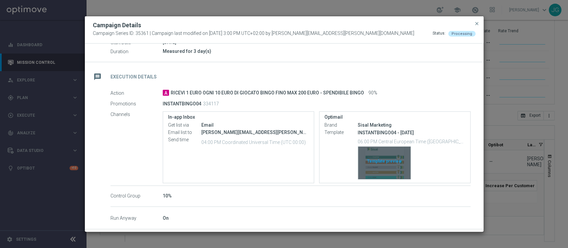
click at [381, 168] on div "Template preview" at bounding box center [384, 163] width 53 height 33
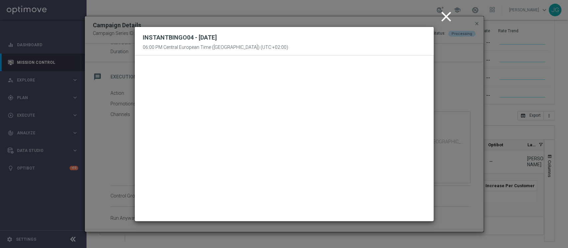
click at [444, 18] on icon "close" at bounding box center [446, 16] width 17 height 17
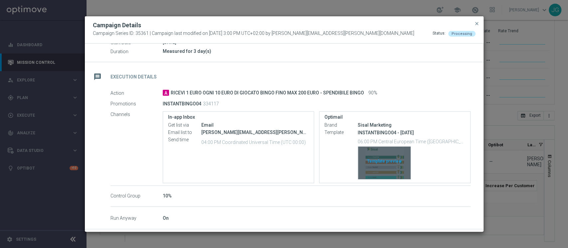
click at [374, 173] on div "Template preview" at bounding box center [384, 163] width 53 height 33
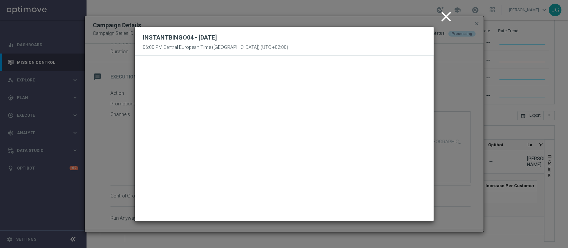
click at [449, 18] on icon "close" at bounding box center [446, 16] width 17 height 17
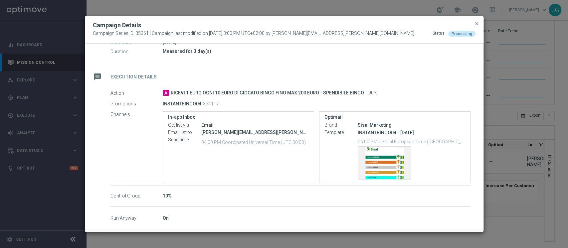
click at [481, 24] on div "Campaign Details Campaign Series ID: 35361 | Campaign last modified on [DATE] 3…" at bounding box center [284, 29] width 398 height 27
click at [479, 24] on span "close" at bounding box center [476, 23] width 5 height 5
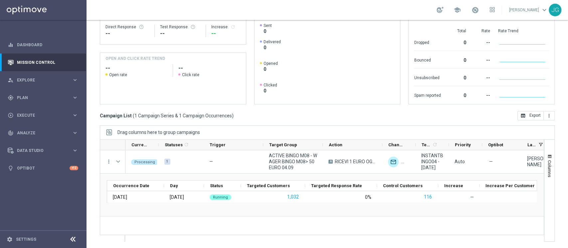
scroll to position [0, 0]
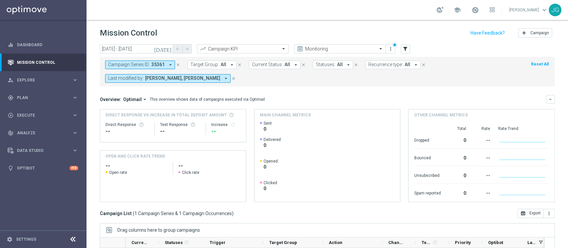
click at [178, 65] on icon "close" at bounding box center [178, 65] width 5 height 5
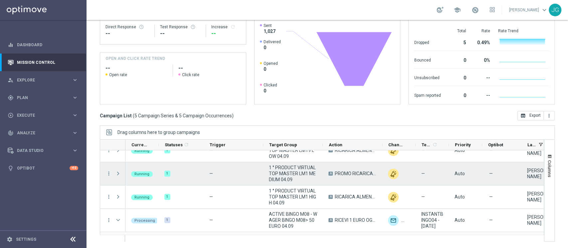
scroll to position [35, 0]
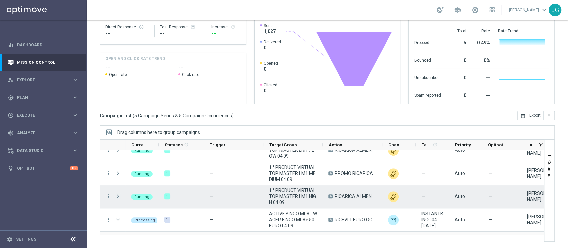
click at [120, 195] on span at bounding box center [118, 196] width 6 height 5
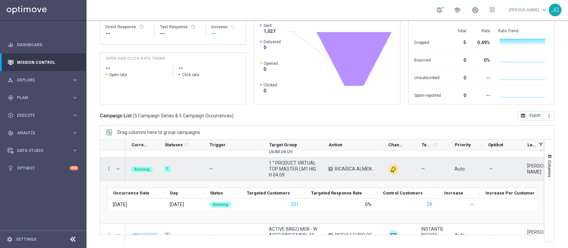
scroll to position [65, 0]
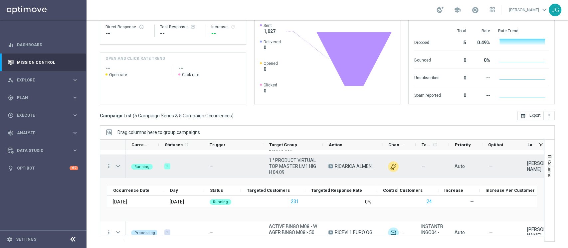
click at [118, 168] on span at bounding box center [118, 166] width 6 height 5
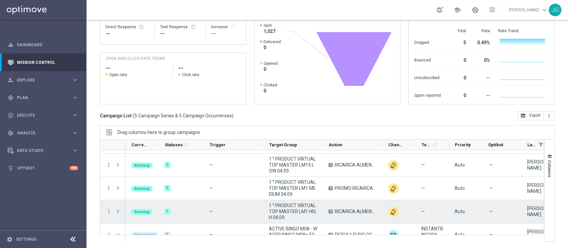
scroll to position [19, 0]
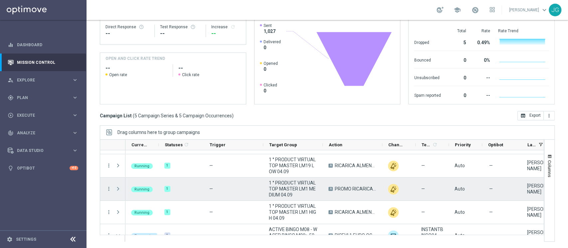
click at [117, 188] on span at bounding box center [118, 188] width 6 height 5
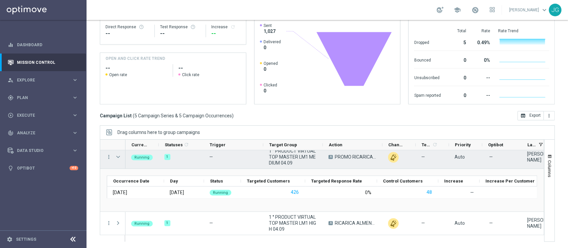
scroll to position [53, 0]
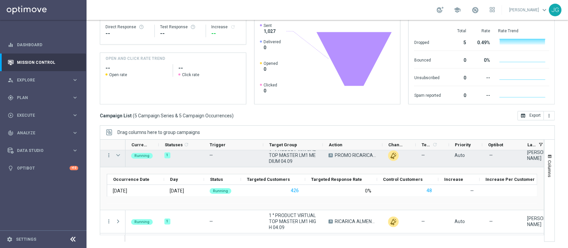
click at [115, 155] on span at bounding box center [118, 155] width 6 height 5
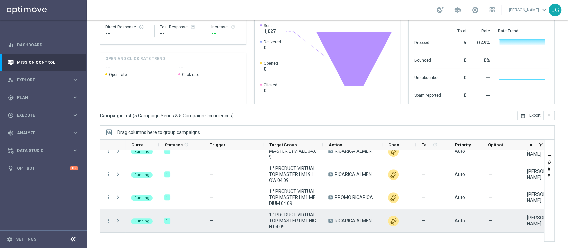
scroll to position [9, 0]
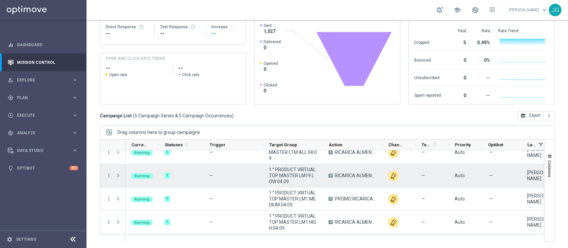
click at [117, 176] on span at bounding box center [118, 175] width 6 height 5
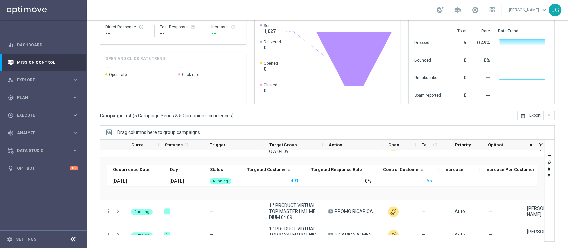
scroll to position [0, 0]
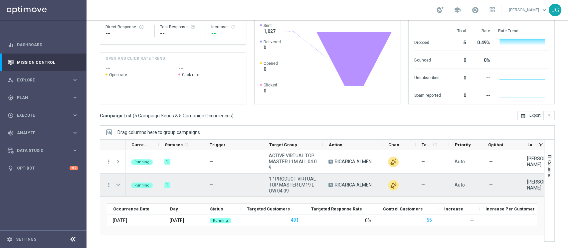
click at [119, 186] on span at bounding box center [118, 184] width 6 height 5
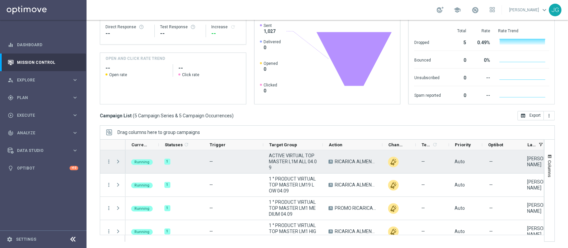
click at [119, 161] on span at bounding box center [118, 161] width 6 height 5
